Goal: Task Accomplishment & Management: Complete application form

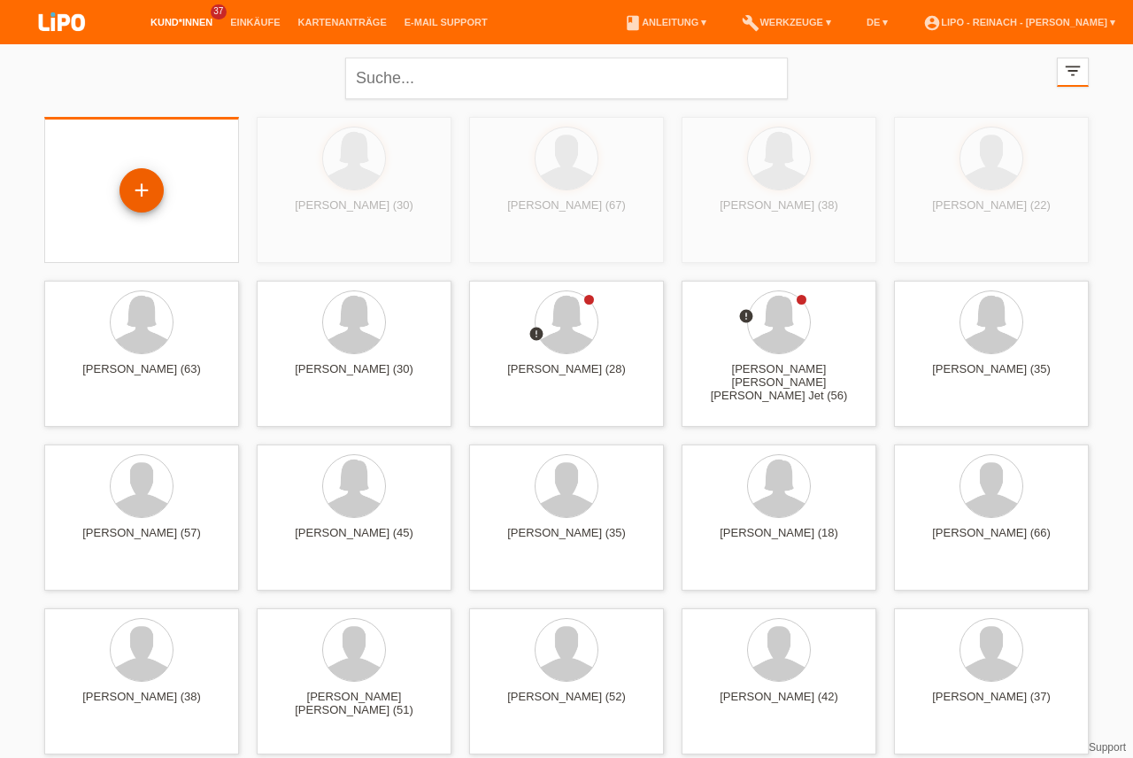
click at [151, 204] on div "+" at bounding box center [141, 190] width 42 height 30
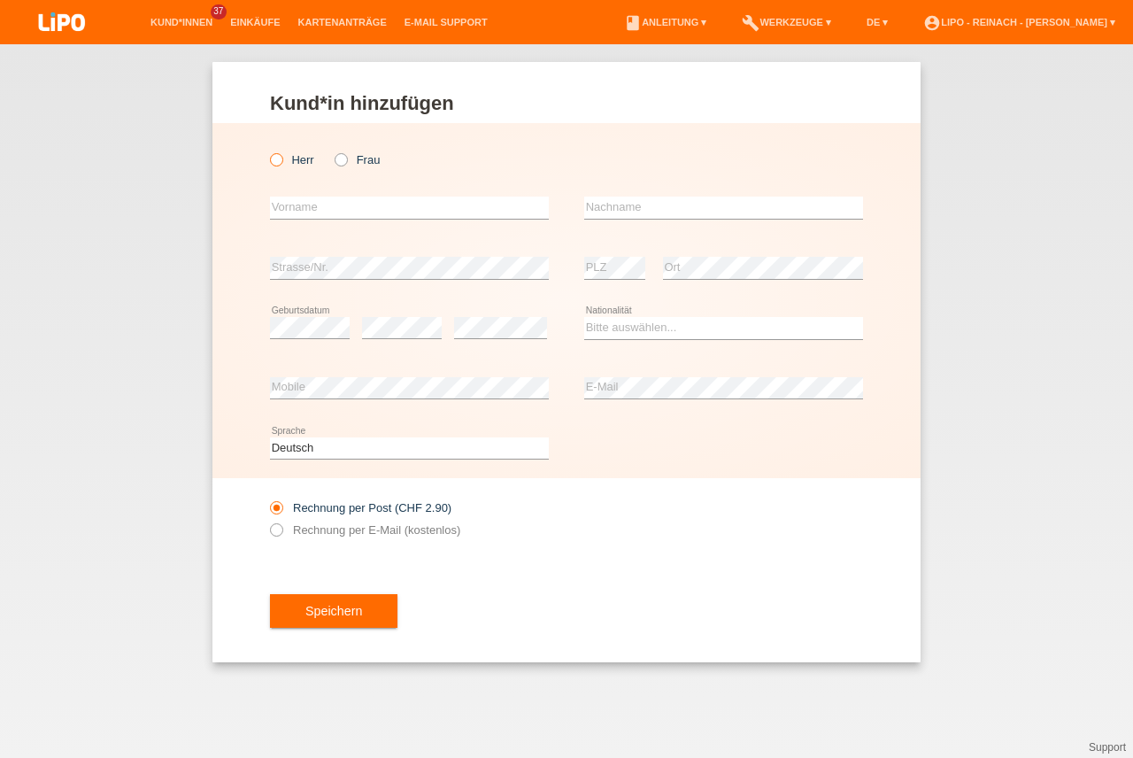
click at [267, 151] on icon at bounding box center [267, 151] width 0 height 0
click at [278, 161] on input "Herr" at bounding box center [276, 159] width 12 height 12
radio input "true"
click at [313, 212] on input "text" at bounding box center [409, 208] width 279 height 22
click at [307, 214] on input "text" at bounding box center [409, 208] width 279 height 22
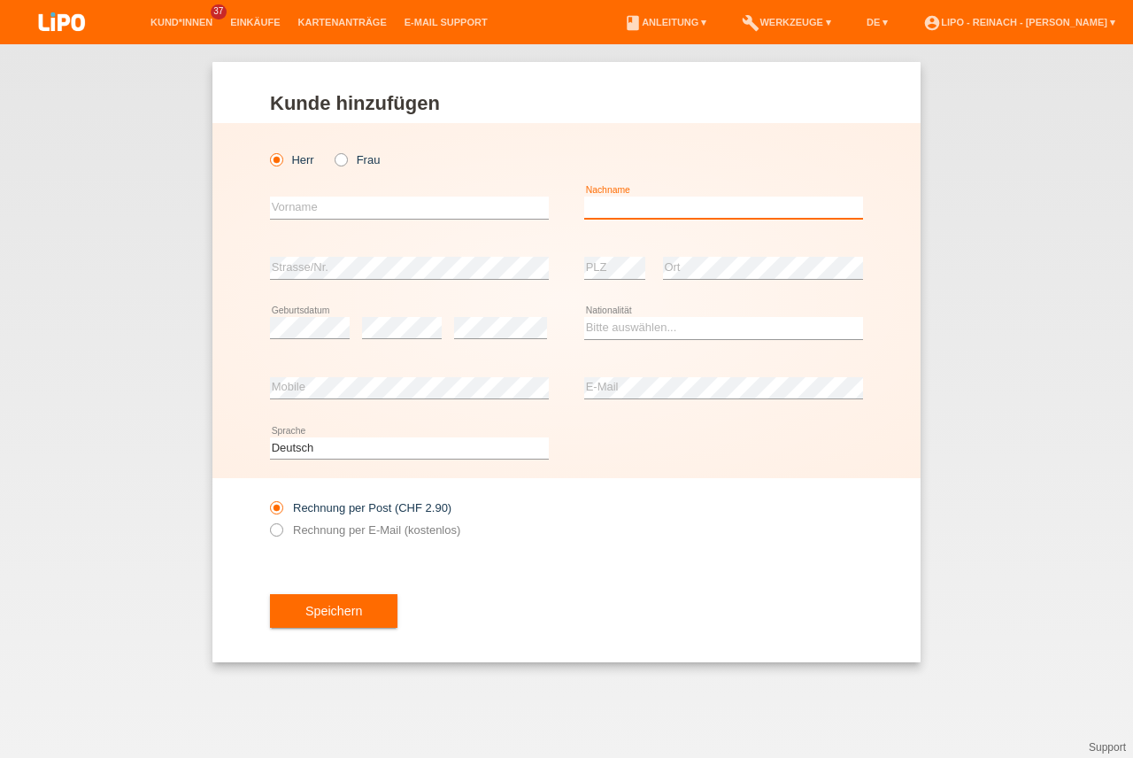
click at [662, 213] on input "text" at bounding box center [723, 208] width 279 height 22
click at [398, 213] on input "text" at bounding box center [409, 208] width 279 height 22
type input "Straumann"
click at [628, 205] on input "text" at bounding box center [723, 208] width 279 height 22
click at [375, 198] on input "Straumann" at bounding box center [409, 208] width 279 height 22
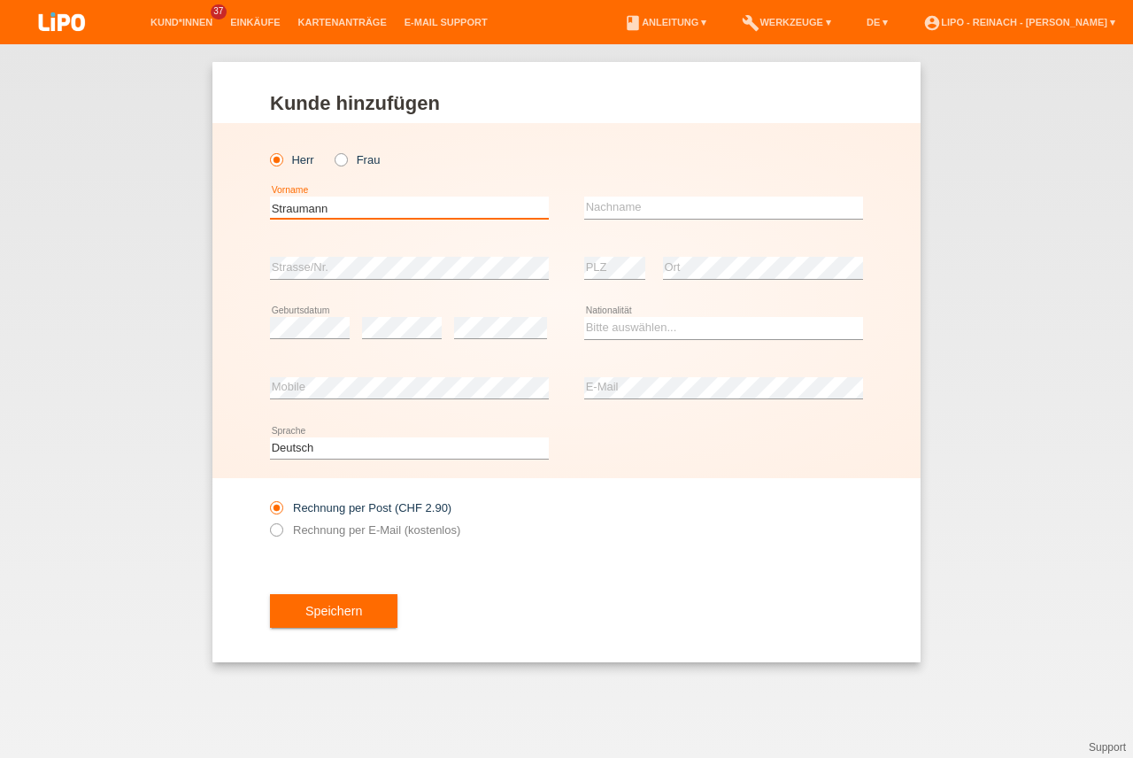
drag, startPoint x: 349, startPoint y: 207, endPoint x: 122, endPoint y: 172, distance: 229.4
click at [270, 197] on input "Straumann" at bounding box center [409, 208] width 279 height 22
type input "René Andreas"
click at [639, 213] on input "text" at bounding box center [723, 208] width 279 height 22
type input "Straumann"
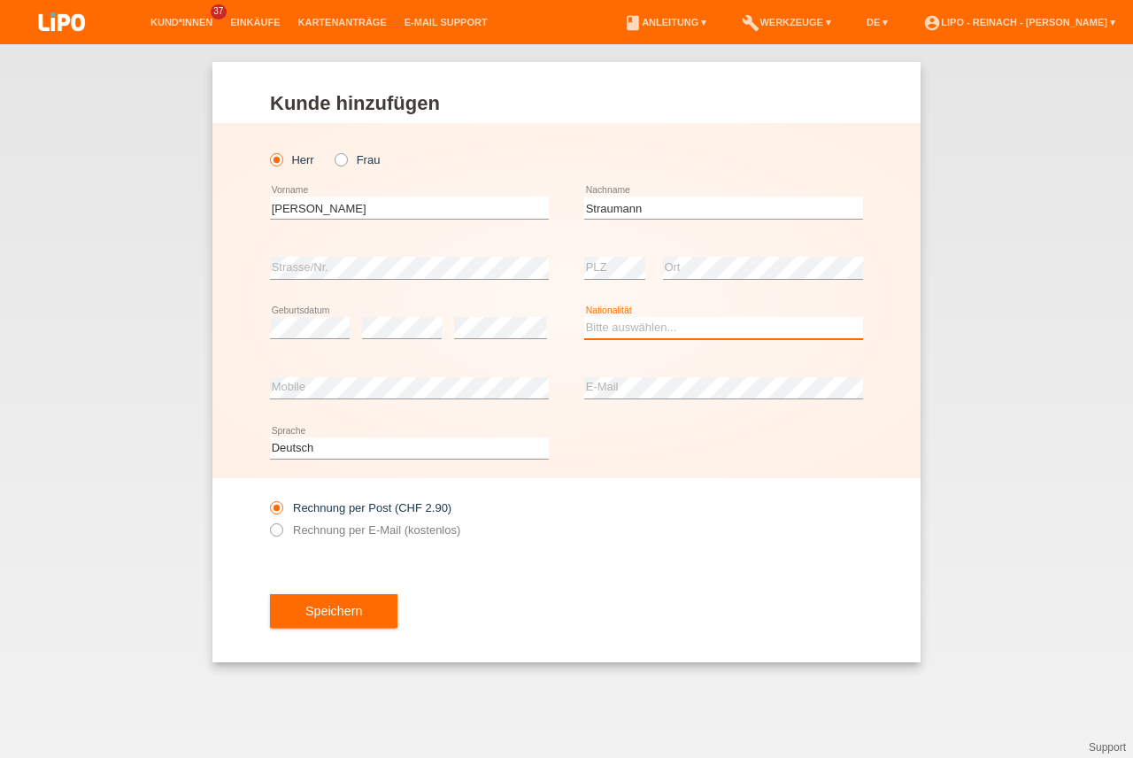
click at [623, 328] on select "Bitte auswählen... Schweiz Deutschland Liechtenstein Österreich ------------ Af…" at bounding box center [723, 327] width 279 height 21
select select "CH"
click at [0, 0] on option "Schweiz" at bounding box center [0, 0] width 0 height 0
click at [267, 521] on icon at bounding box center [267, 521] width 0 height 0
click at [276, 527] on input "Rechnung per E-Mail (kostenlos)" at bounding box center [276, 534] width 12 height 22
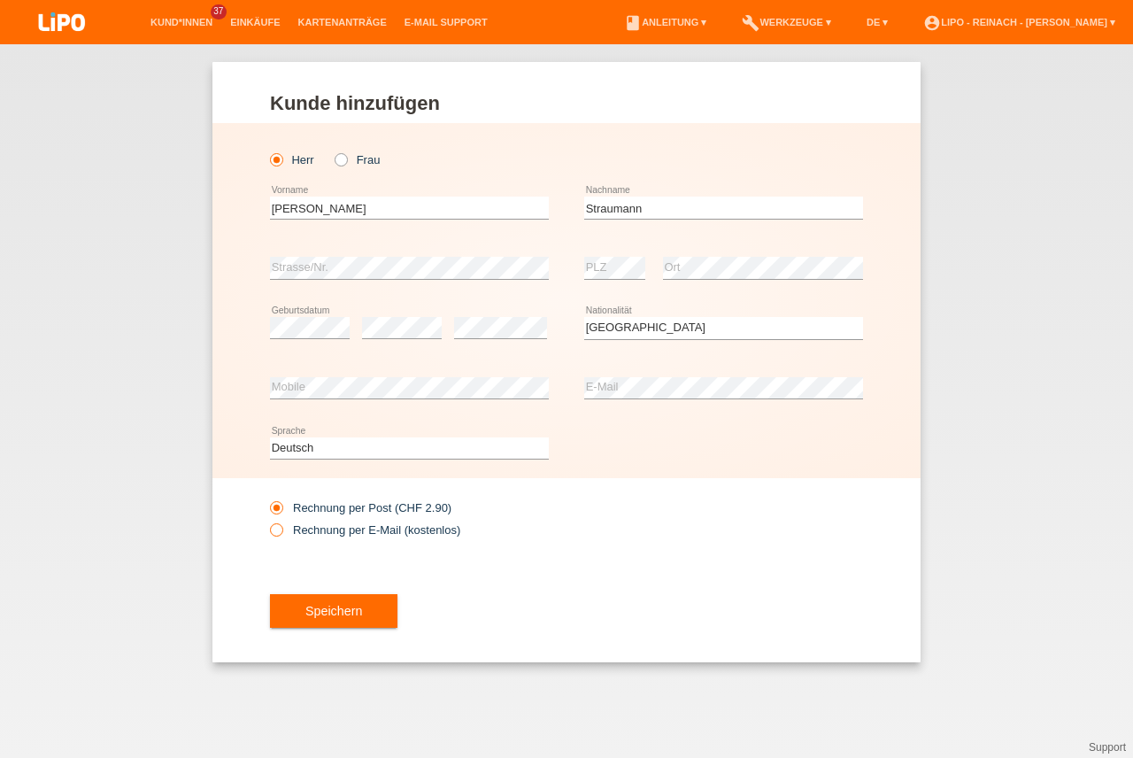
radio input "true"
click at [326, 602] on button "Speichern" at bounding box center [333, 611] width 127 height 34
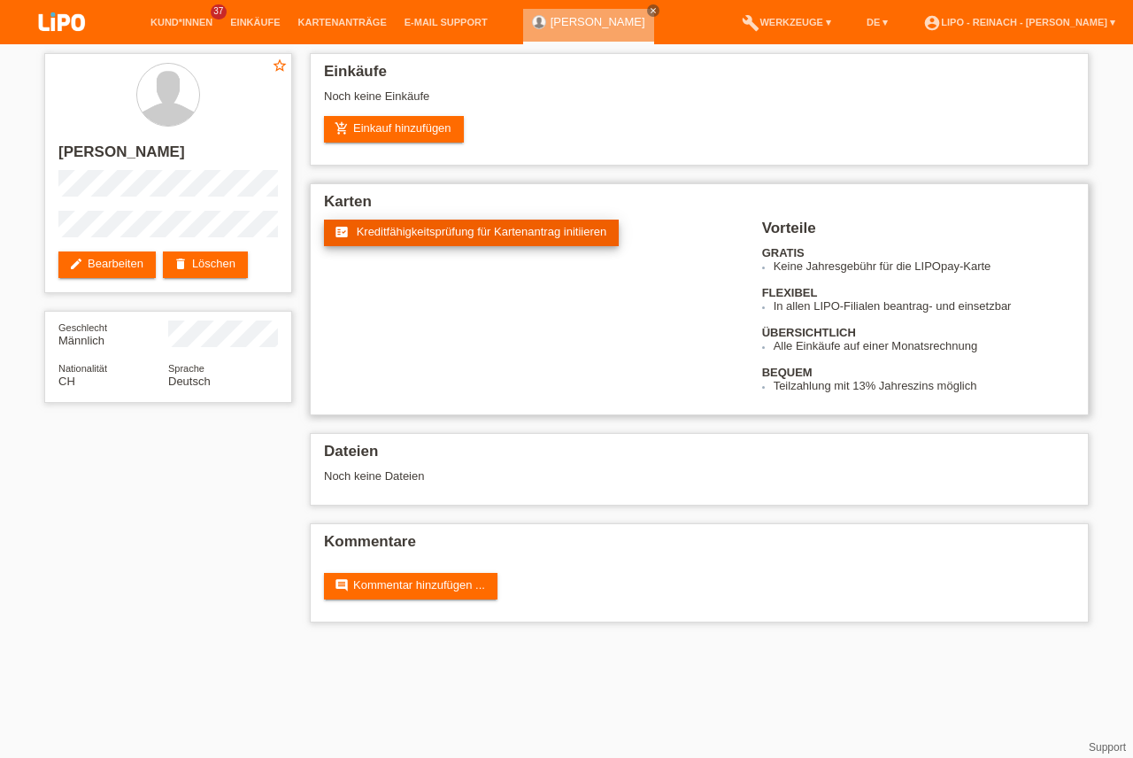
click at [412, 236] on span "Kreditfähigkeitsprüfung für Kartenantrag initiieren" at bounding box center [482, 231] width 251 height 13
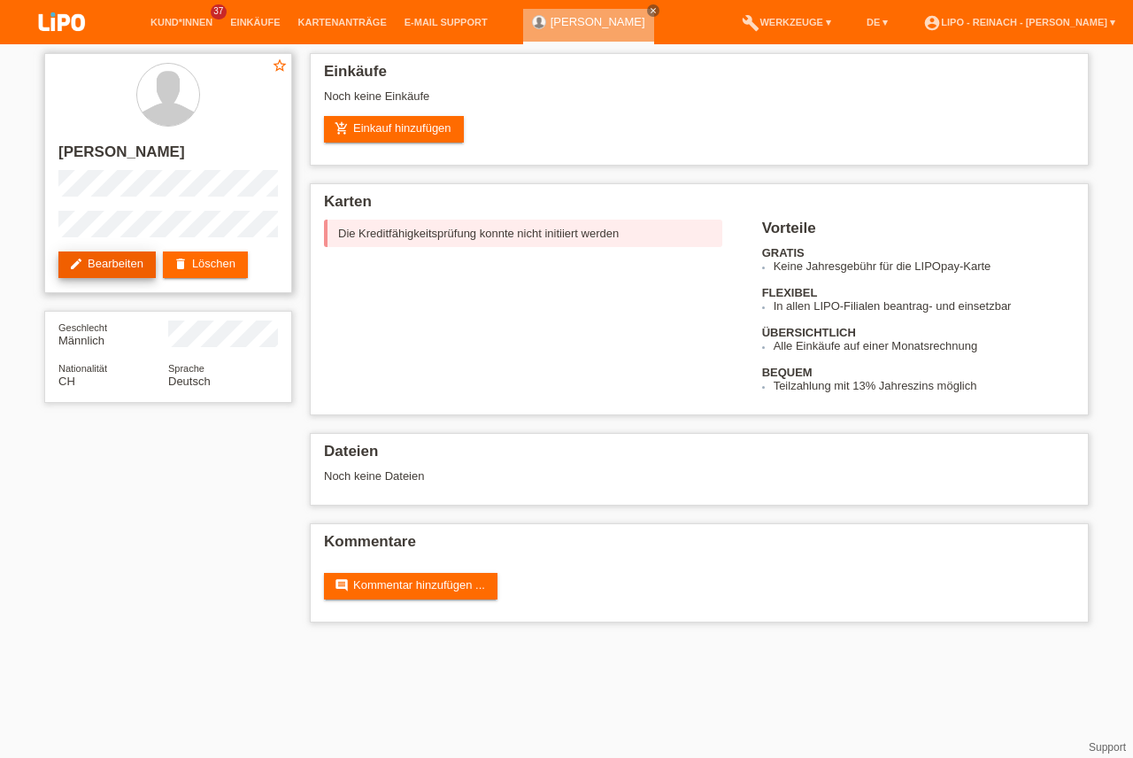
click at [96, 269] on link "edit Bearbeiten" at bounding box center [106, 264] width 97 height 27
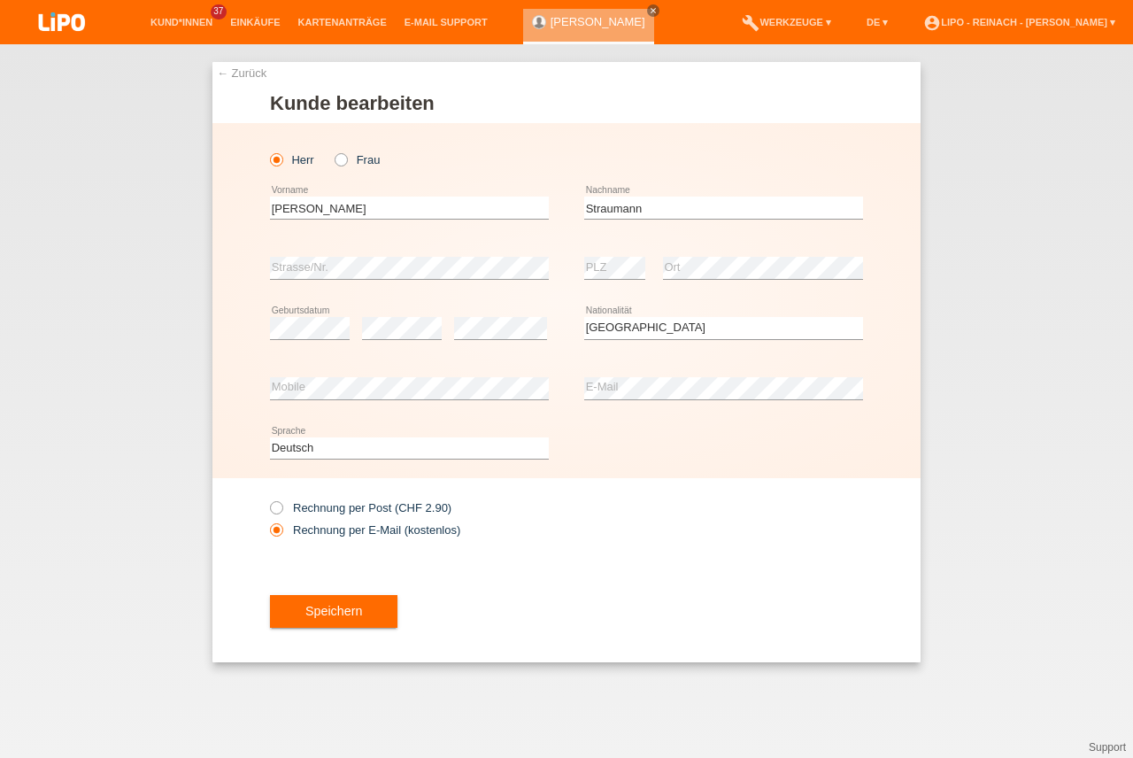
select select "CH"
click at [345, 615] on button "Speichern" at bounding box center [333, 612] width 127 height 34
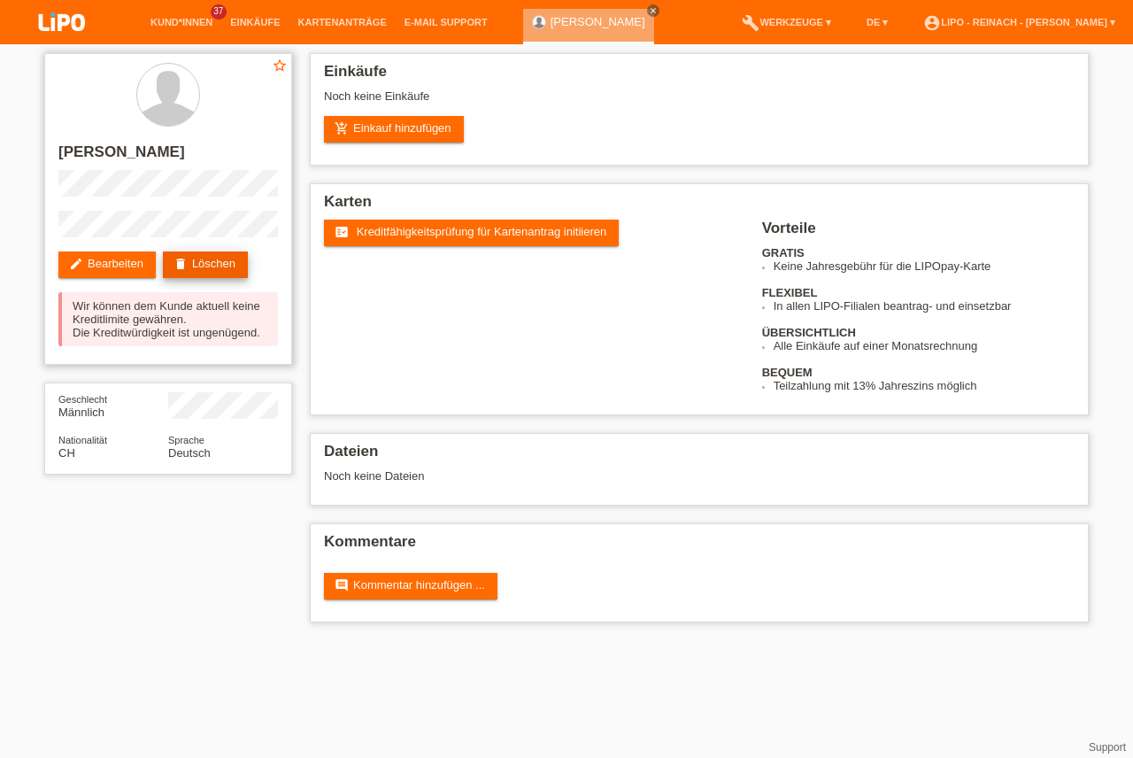
click at [196, 264] on link "delete Löschen" at bounding box center [205, 264] width 85 height 27
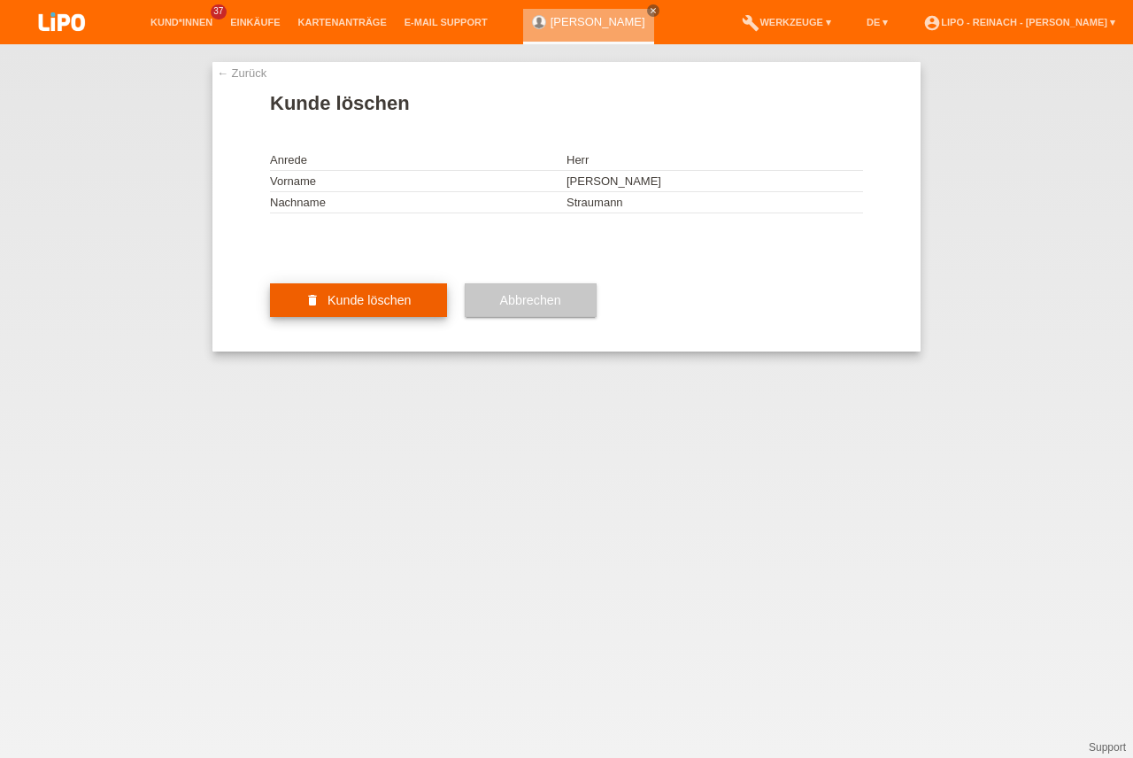
click at [345, 317] on button "delete Kunde löschen" at bounding box center [358, 300] width 177 height 34
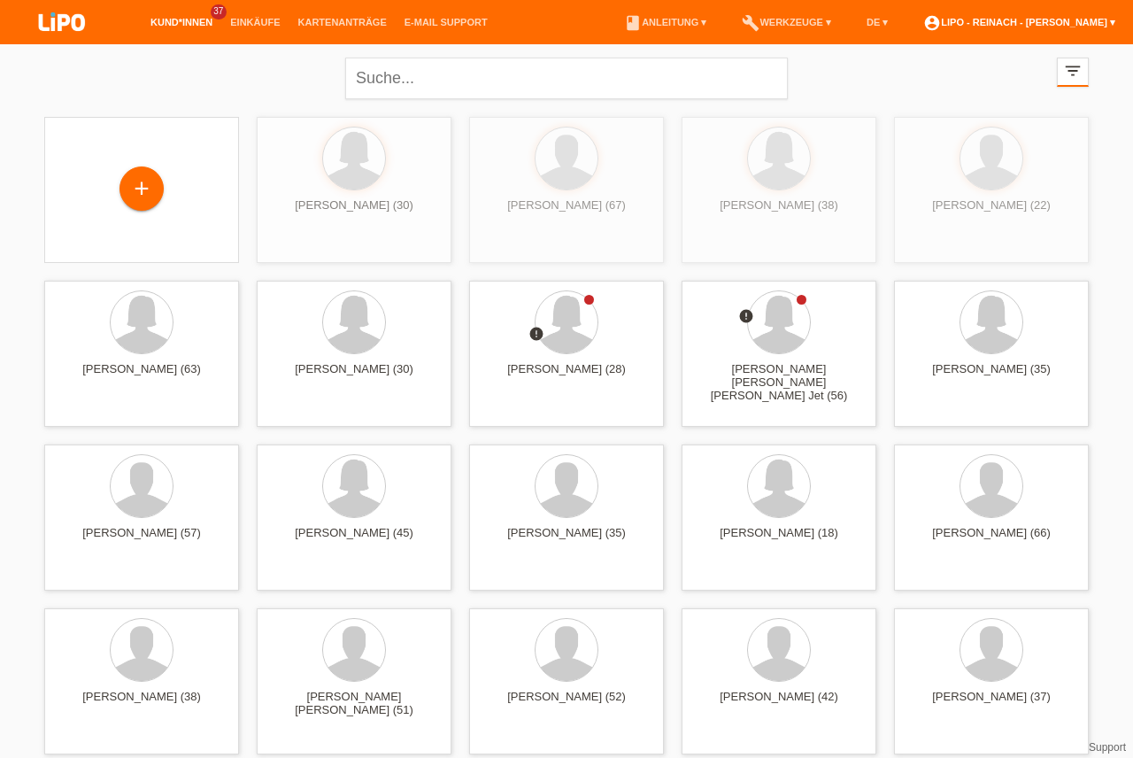
click at [1031, 26] on link "account_circle LIPO - Reinach - [PERSON_NAME] ▾" at bounding box center [1020, 22] width 210 height 11
click at [1024, 21] on link "account_circle LIPO - Reinach - [PERSON_NAME] ▾" at bounding box center [1020, 22] width 210 height 11
click at [1014, 22] on link "account_circle LIPO - Reinach - [PERSON_NAME] ▾" at bounding box center [1020, 22] width 210 height 11
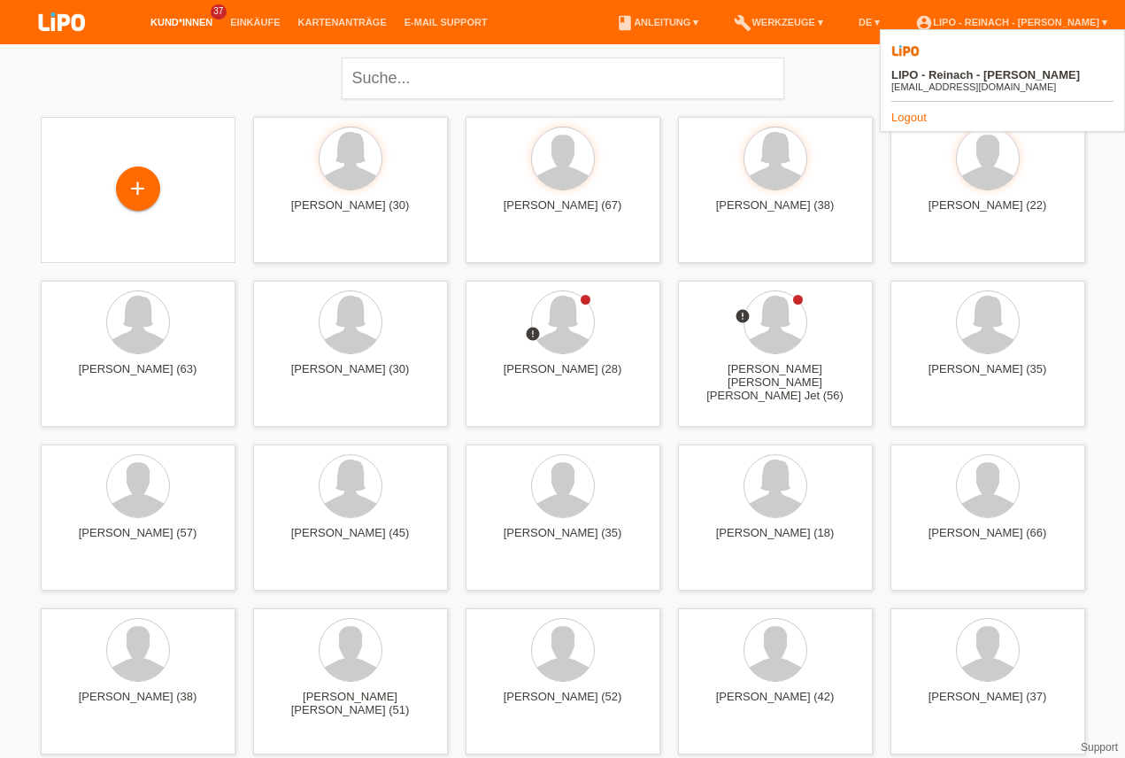
click at [910, 111] on link "Logout" at bounding box center [909, 117] width 35 height 13
